Goal: Obtain resource: Obtain resource

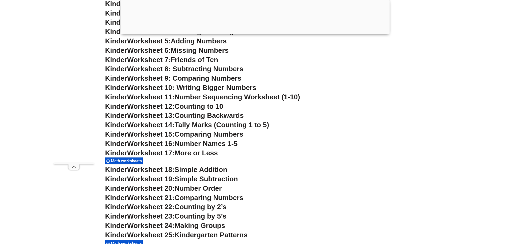
scroll to position [321, 0]
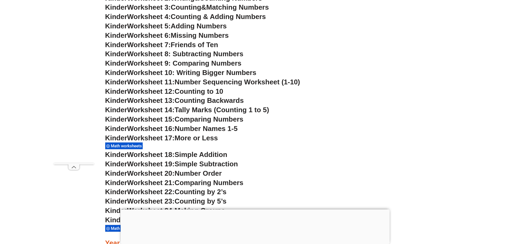
scroll to position [348, 0]
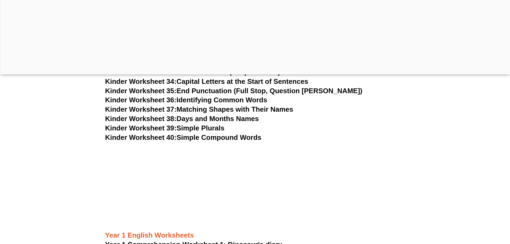
scroll to position [488, 0]
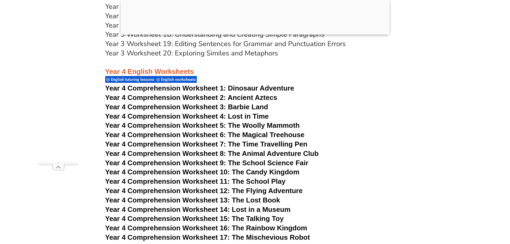
scroll to position [2175, 0]
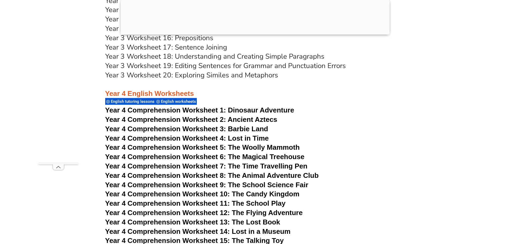
click at [240, 110] on span "Dinosaur Adventure" at bounding box center [261, 110] width 66 height 8
click at [181, 156] on span "Year 4 Comprehension Worksheet 6: The Magical Treehouse" at bounding box center [204, 157] width 199 height 8
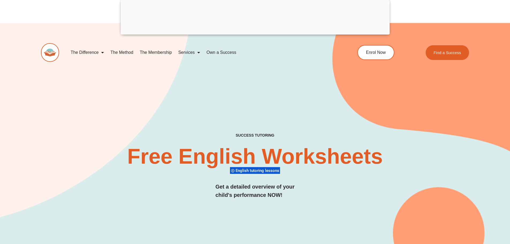
scroll to position [0, 0]
